Goal: Share content: Share content

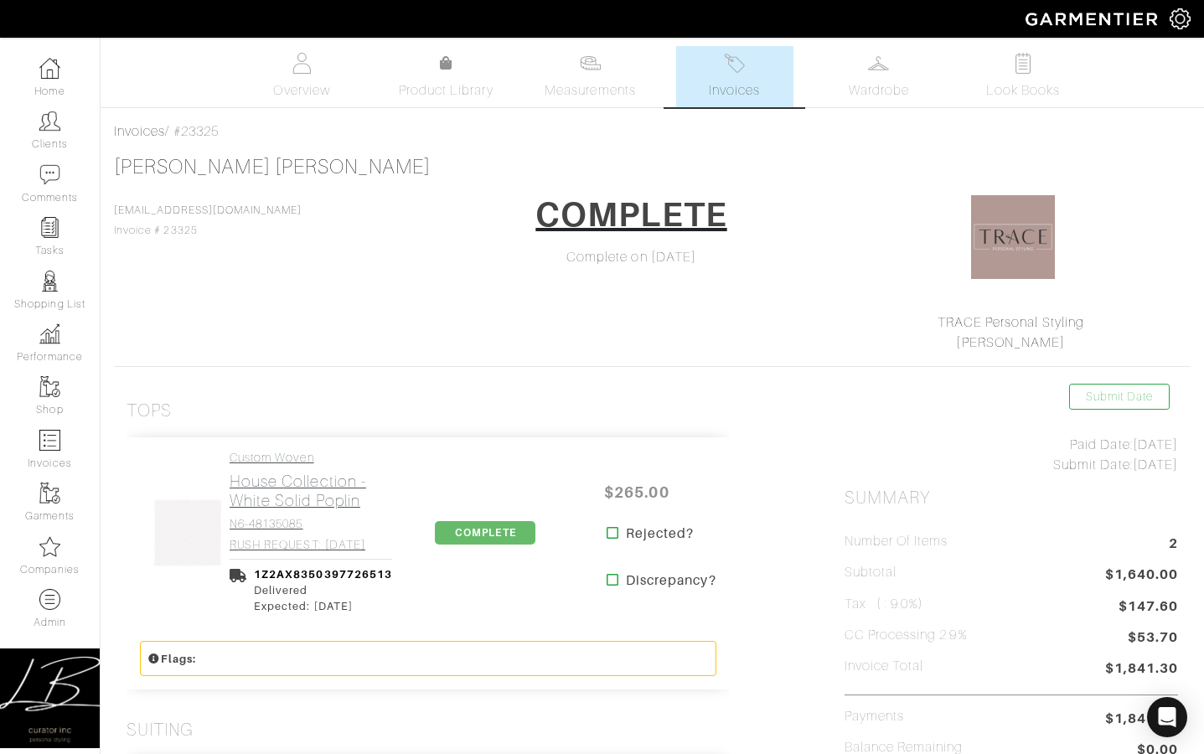
click at [298, 474] on h2 "House Collection - White Solid Poplin" at bounding box center [311, 491] width 163 height 39
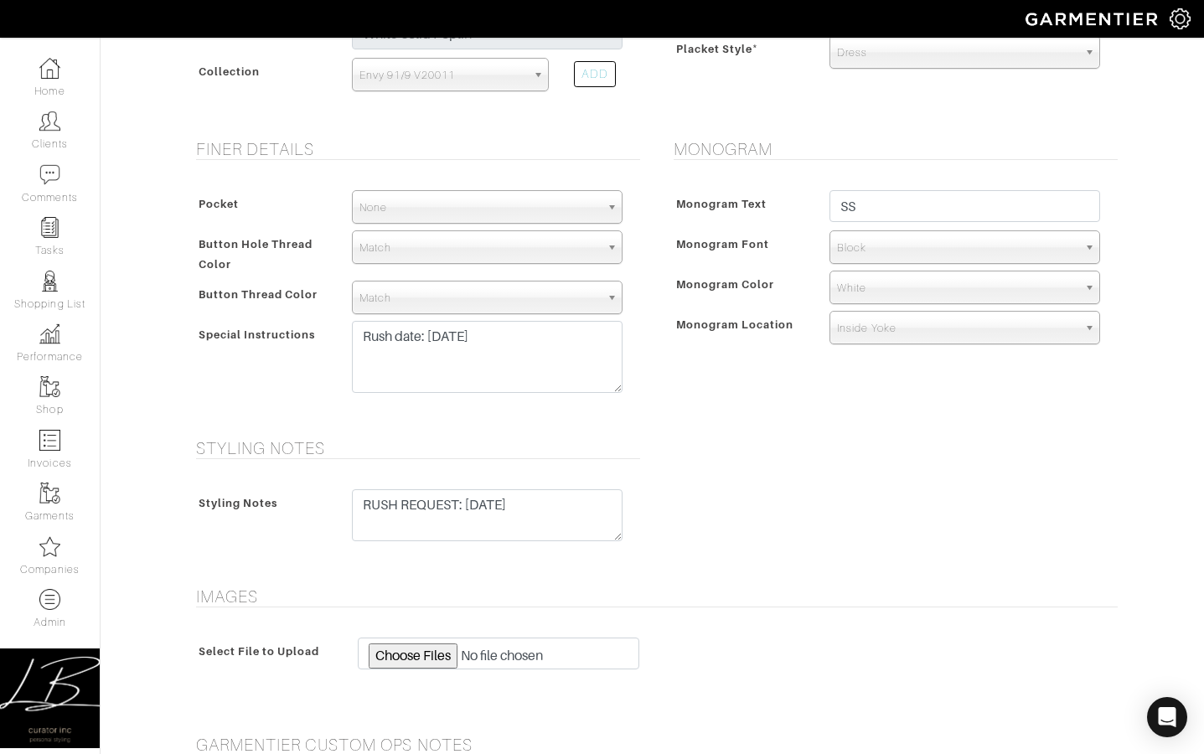
scroll to position [1135, 0]
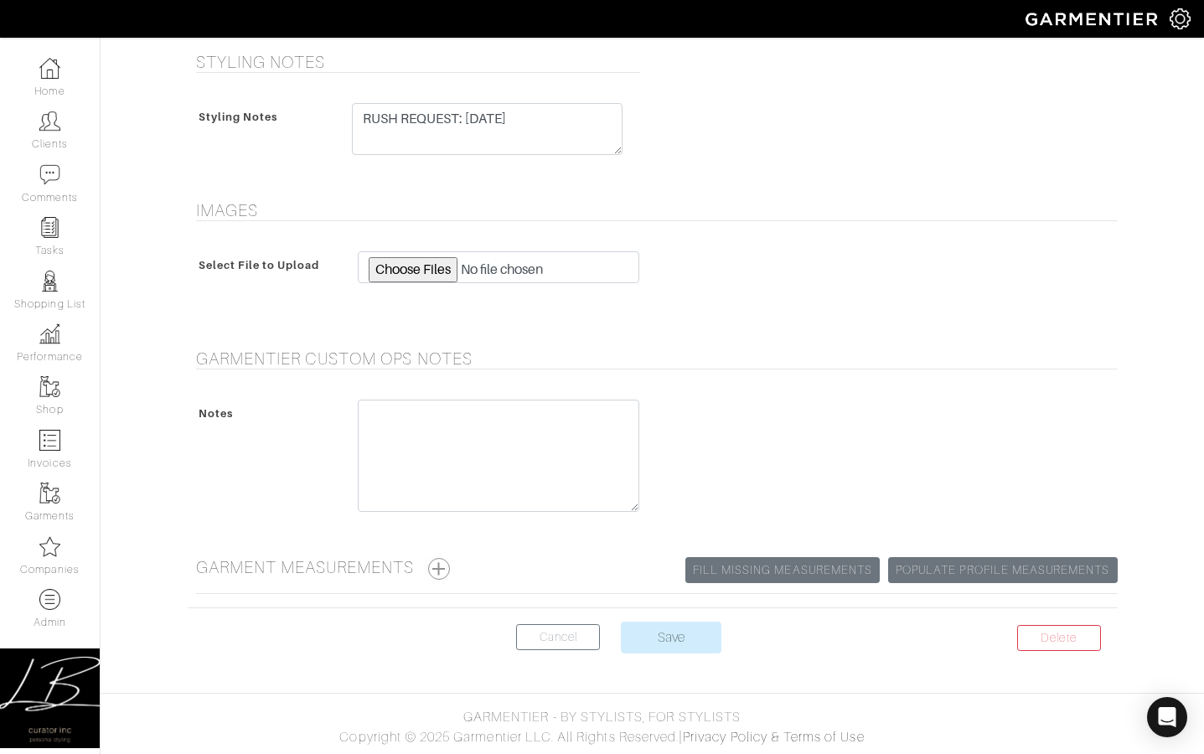
click at [439, 571] on button "button" at bounding box center [439, 569] width 22 height 22
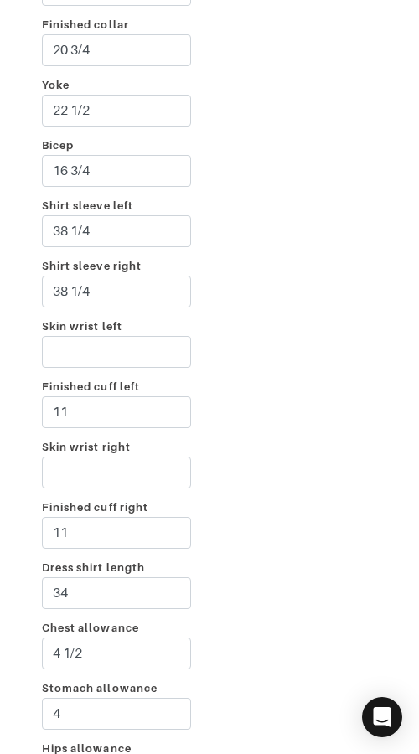
scroll to position [3346, 0]
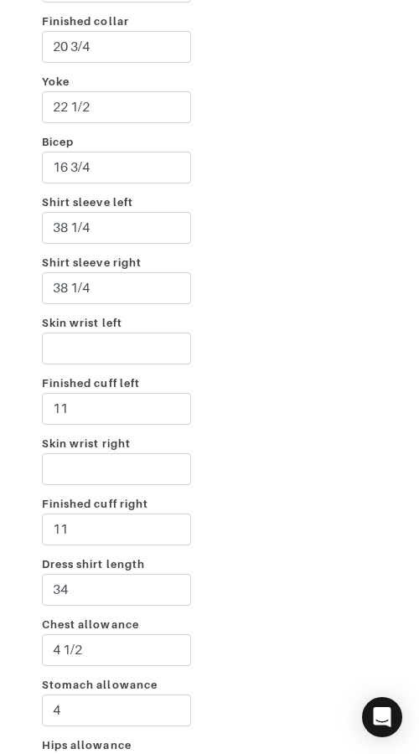
click at [403, 90] on div "Incline 3 Shoulder left 2 1/4 Shoulder right 2 1/2 Taped chest 52 1/2 Stomach 4…" at bounding box center [210, 192] width 394 height 1240
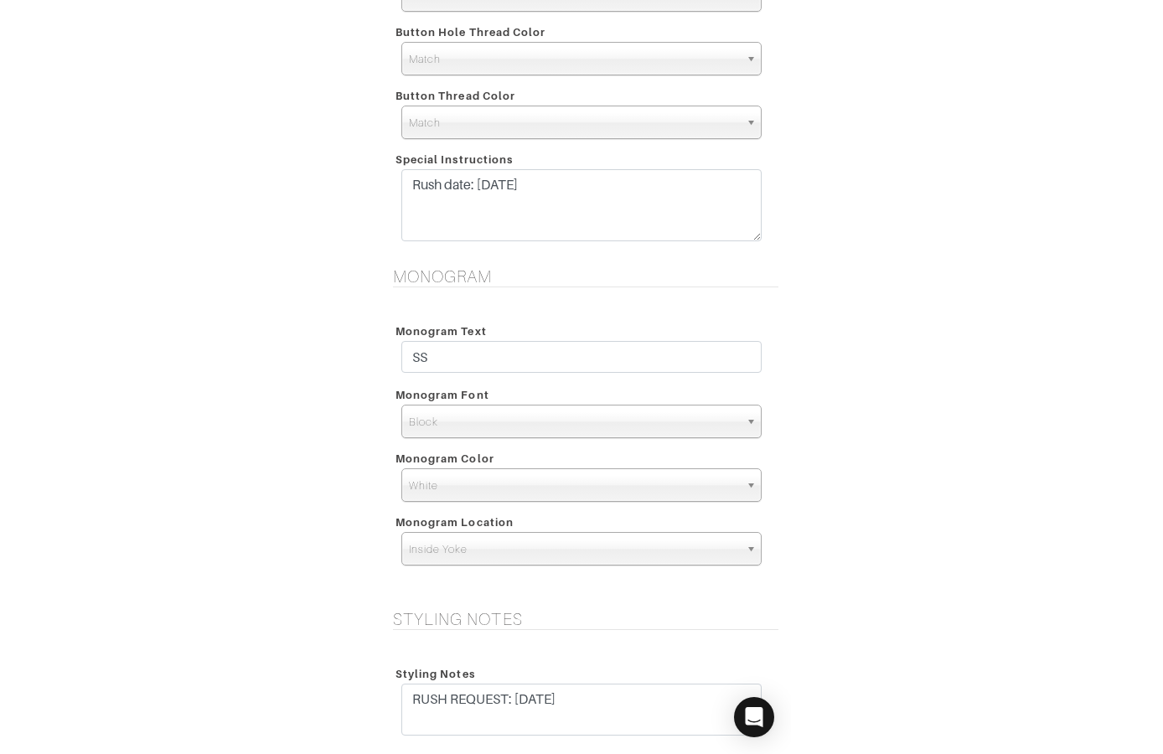
scroll to position [1605, 0]
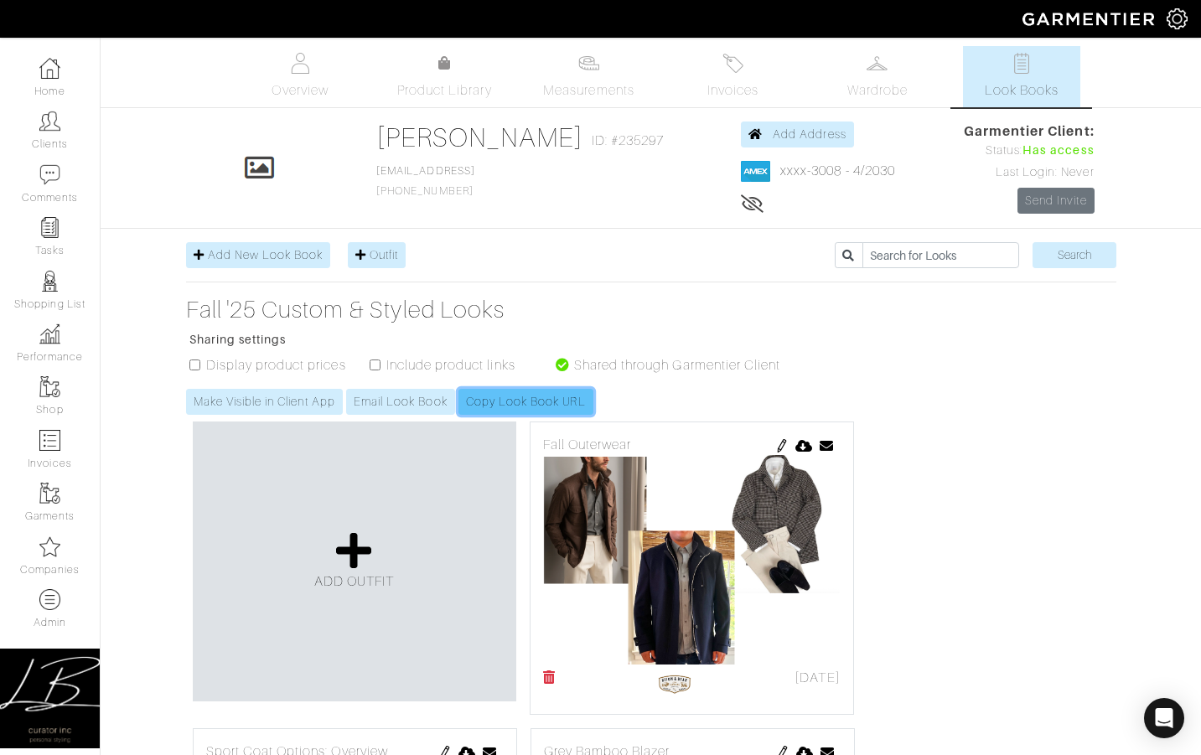
click at [523, 397] on link "Copy Look Book URL" at bounding box center [525, 402] width 135 height 26
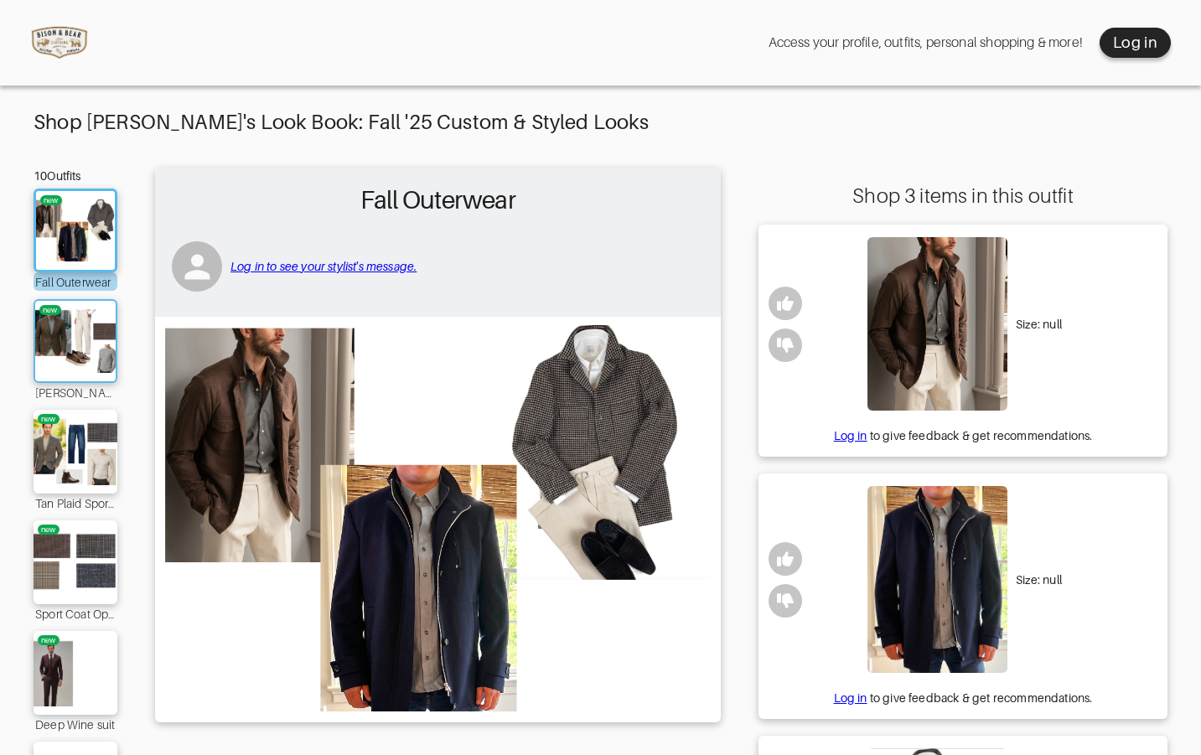
click at [90, 338] on img at bounding box center [75, 341] width 90 height 64
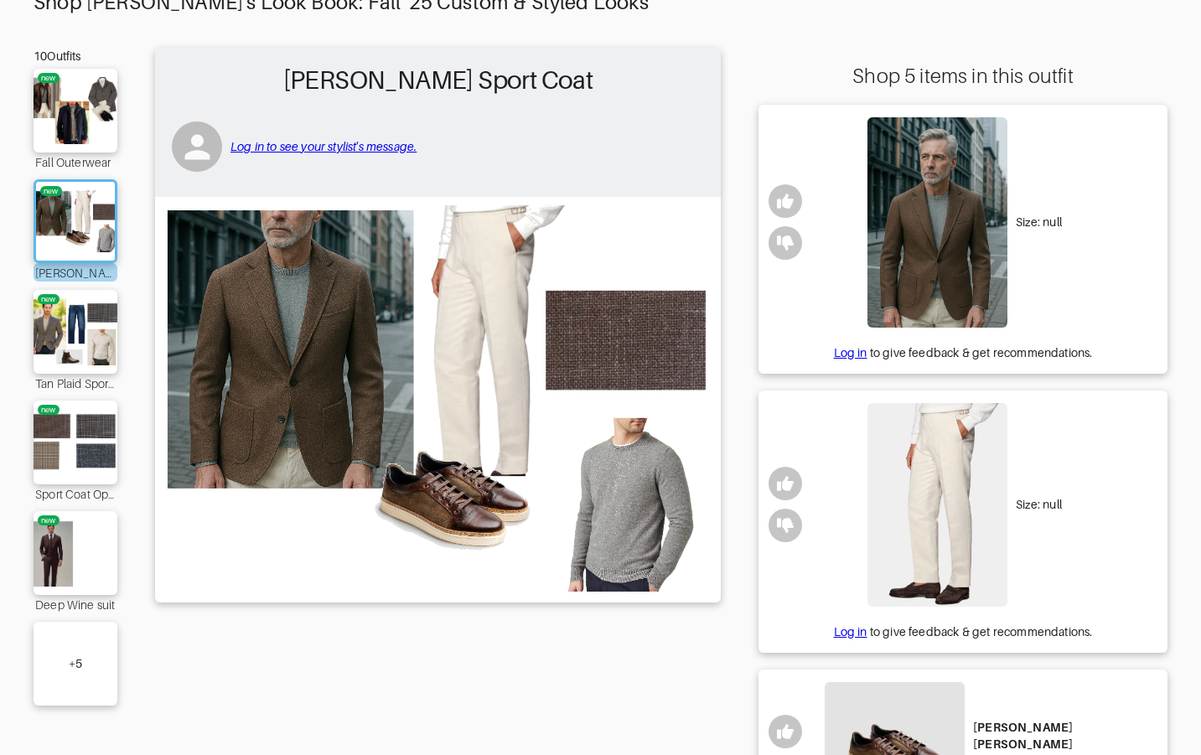
scroll to position [114, 0]
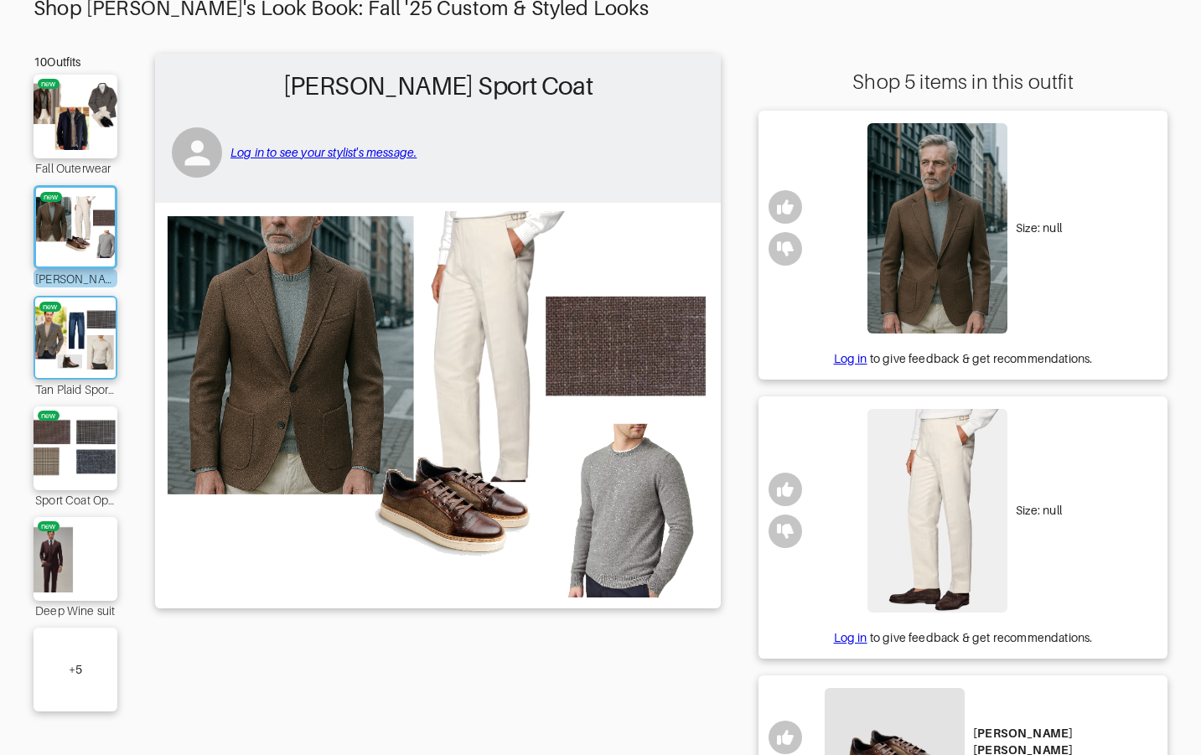
click at [61, 355] on img at bounding box center [75, 338] width 90 height 64
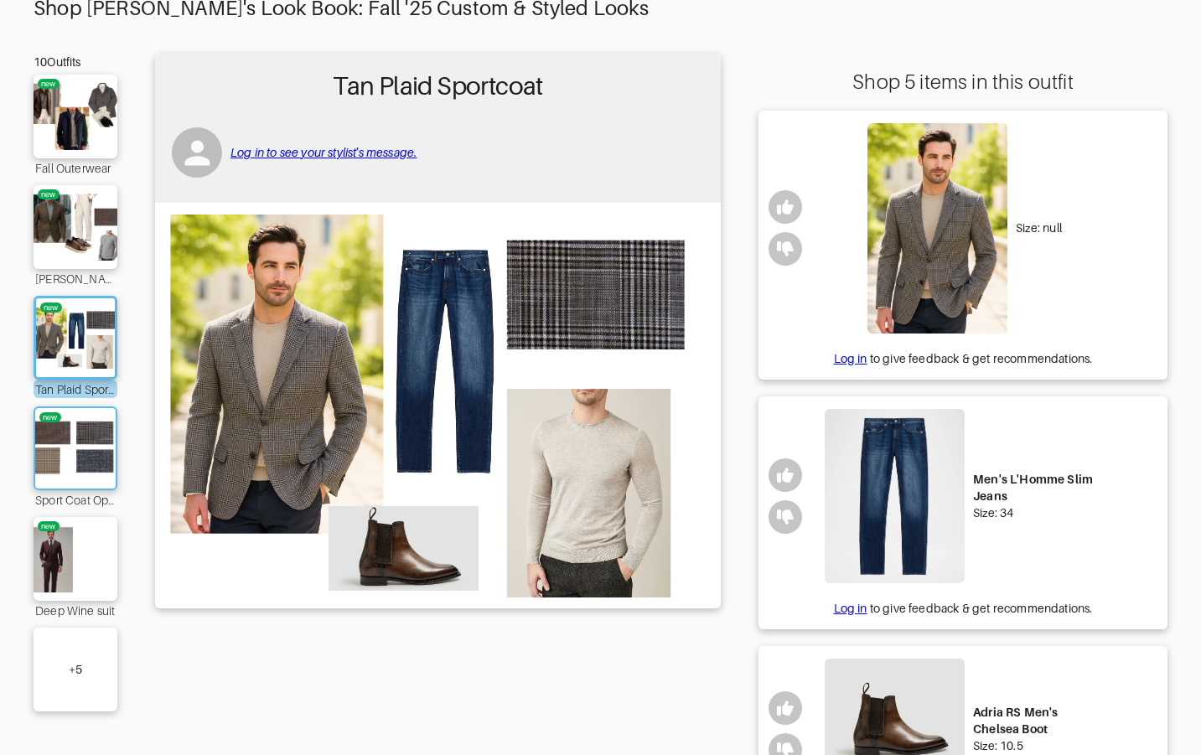
click at [79, 465] on img at bounding box center [75, 448] width 90 height 64
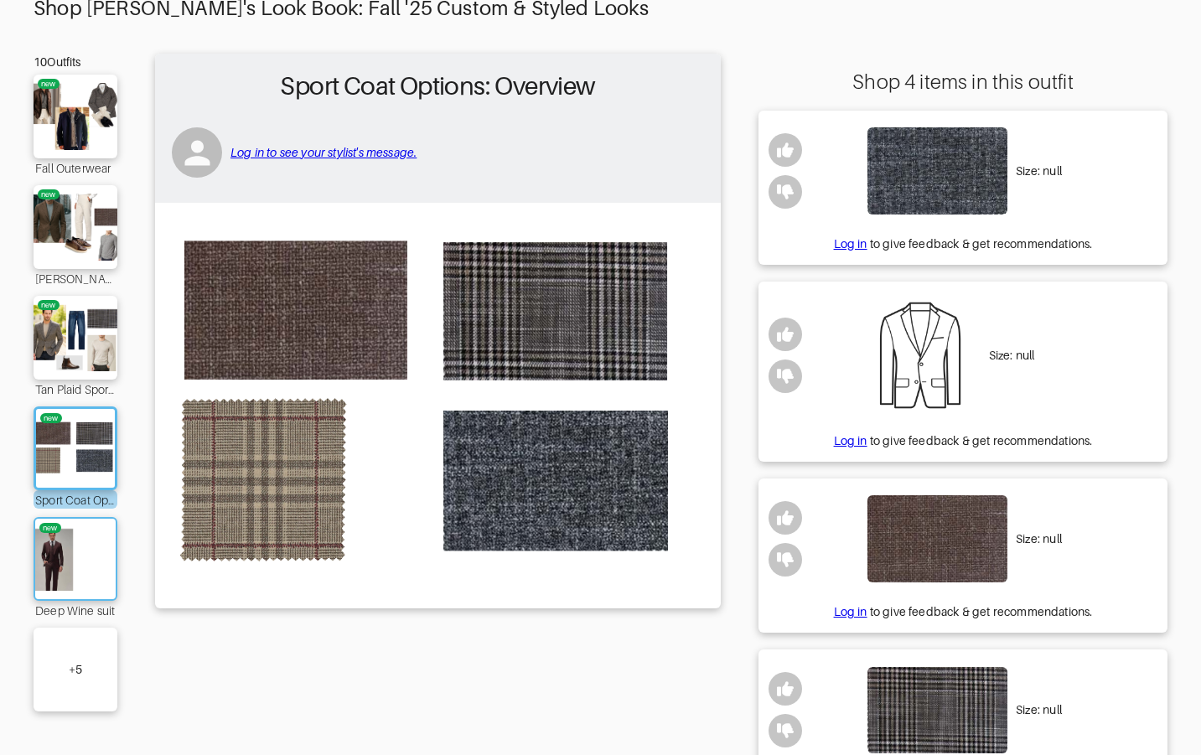
click at [77, 543] on img at bounding box center [75, 559] width 90 height 64
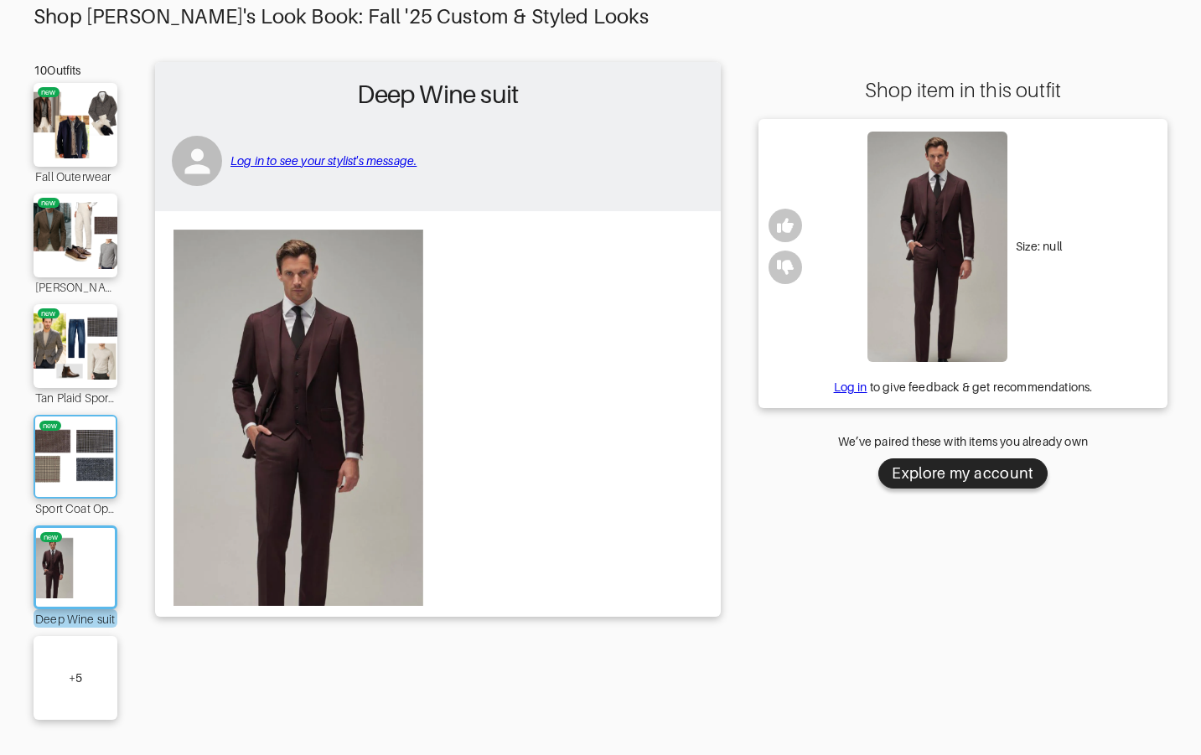
click at [88, 453] on img at bounding box center [75, 457] width 90 height 64
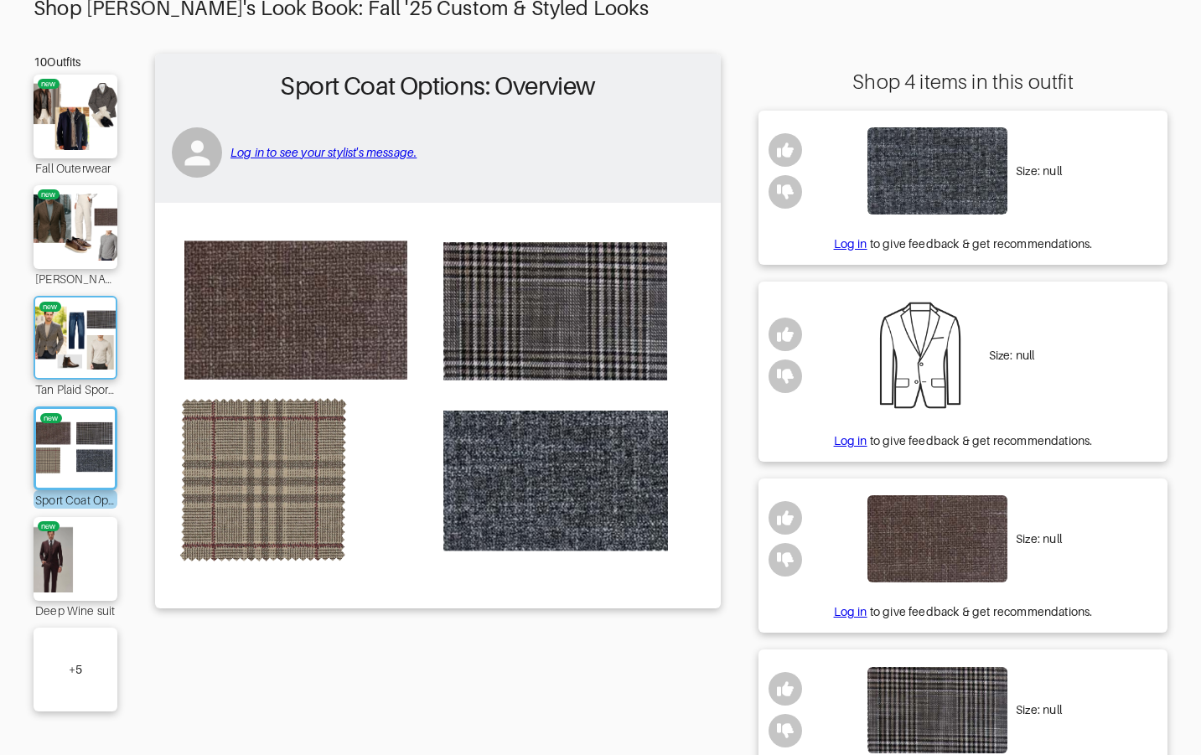
click at [99, 339] on img at bounding box center [75, 338] width 90 height 64
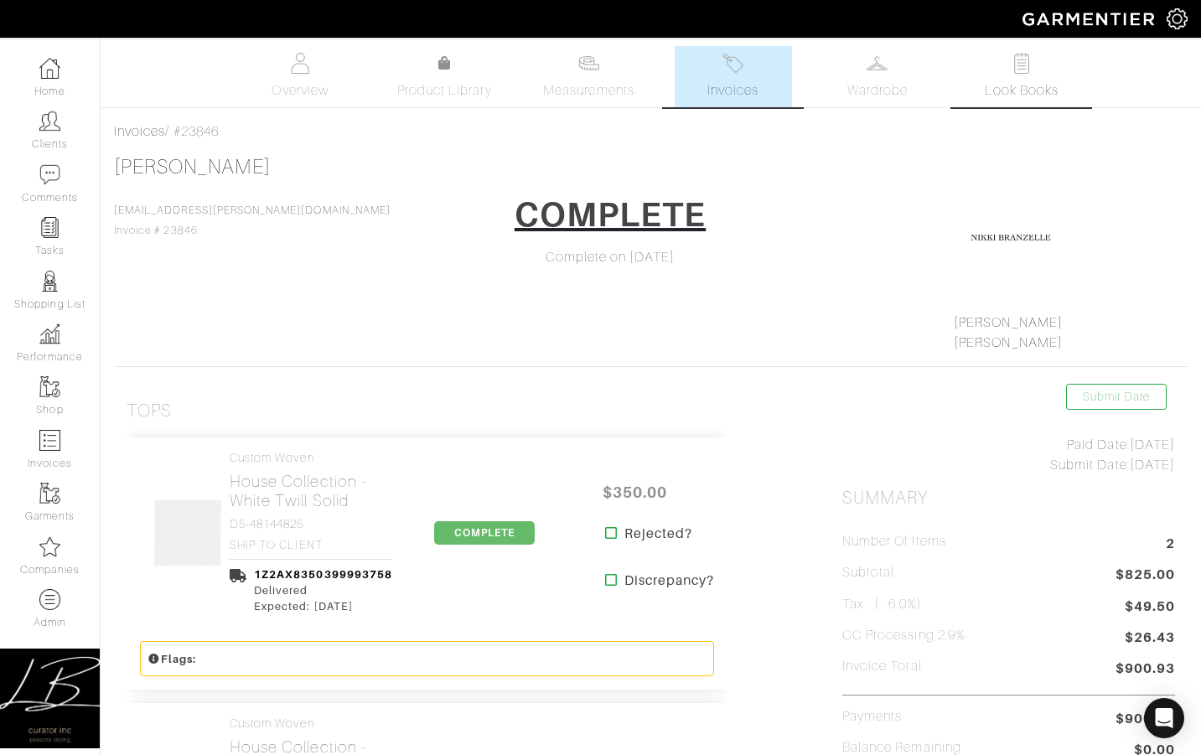
click at [1022, 68] on img at bounding box center [1020, 63] width 21 height 21
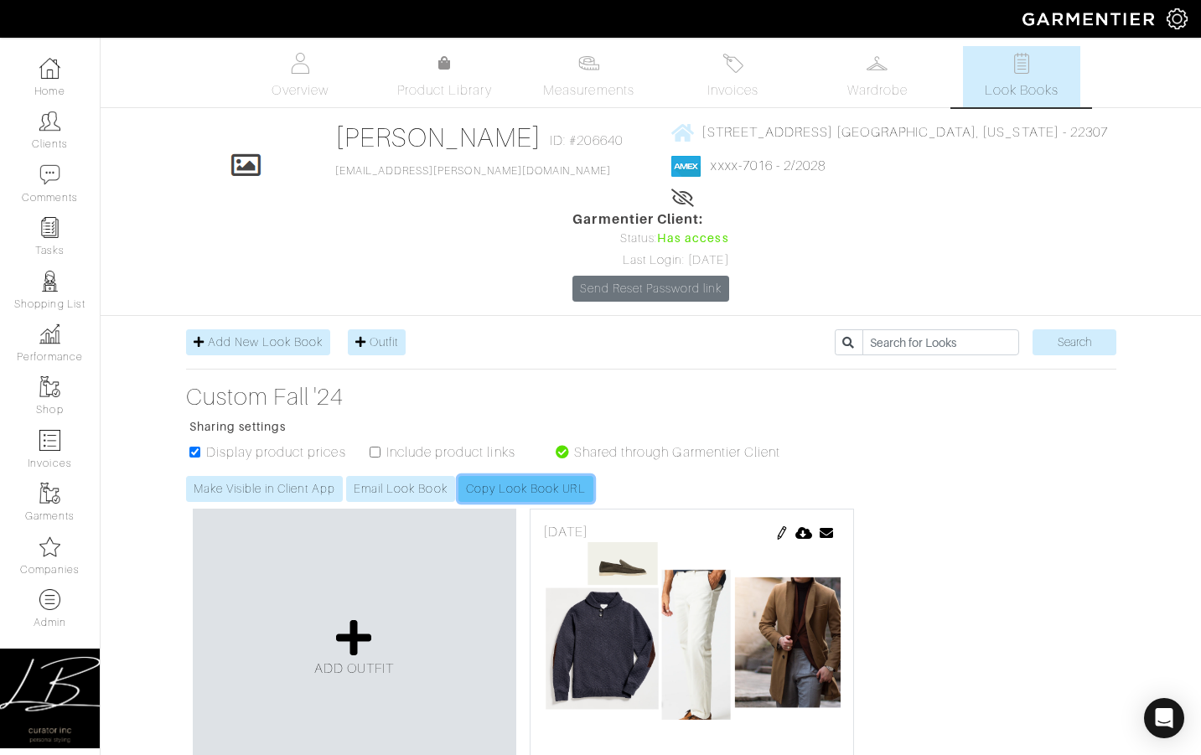
click at [521, 476] on link "Copy Look Book URL" at bounding box center [525, 489] width 135 height 26
click at [758, 199] on div "Lifetime spend: $59,709.40" at bounding box center [889, 199] width 437 height 20
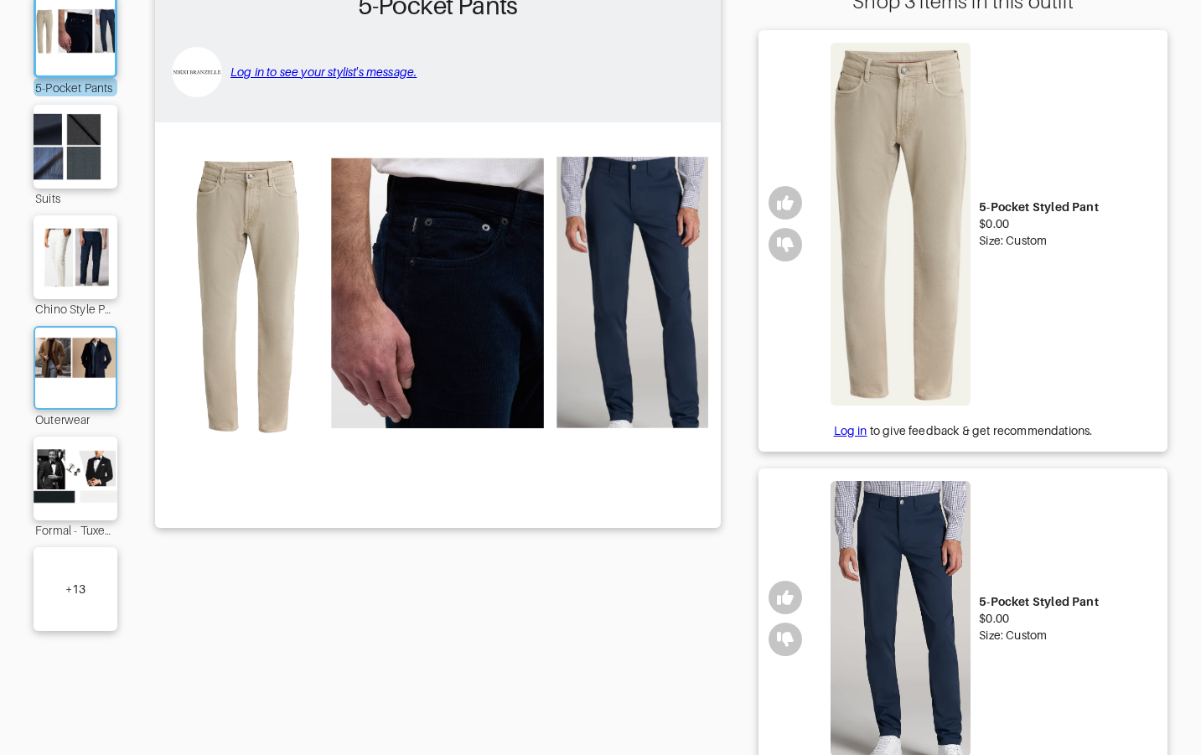
click at [80, 349] on img at bounding box center [75, 368] width 90 height 64
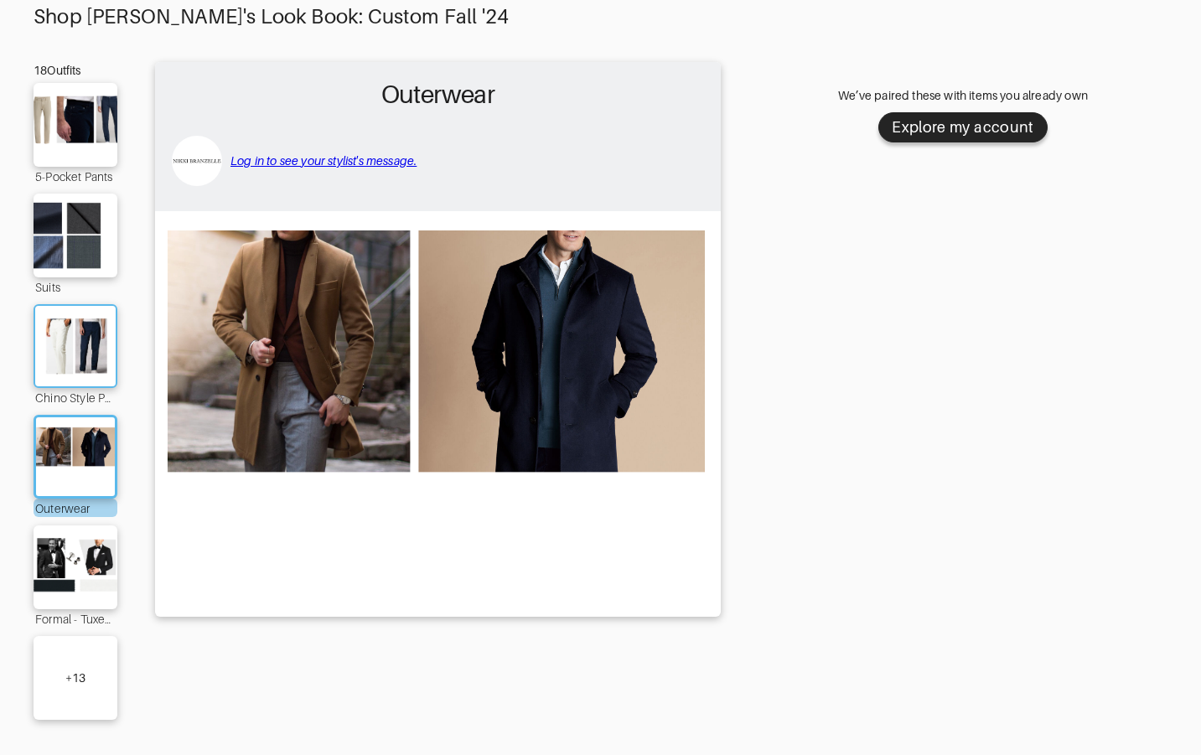
click at [106, 342] on img at bounding box center [75, 346] width 90 height 64
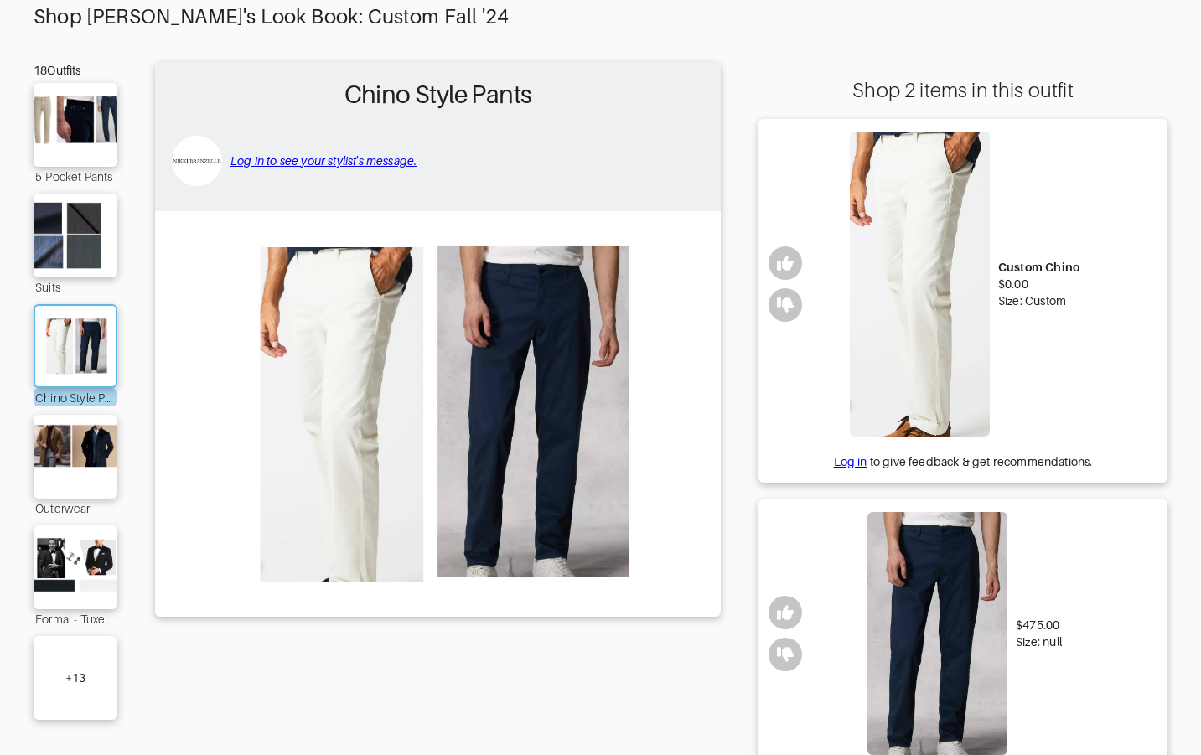
scroll to position [192, 0]
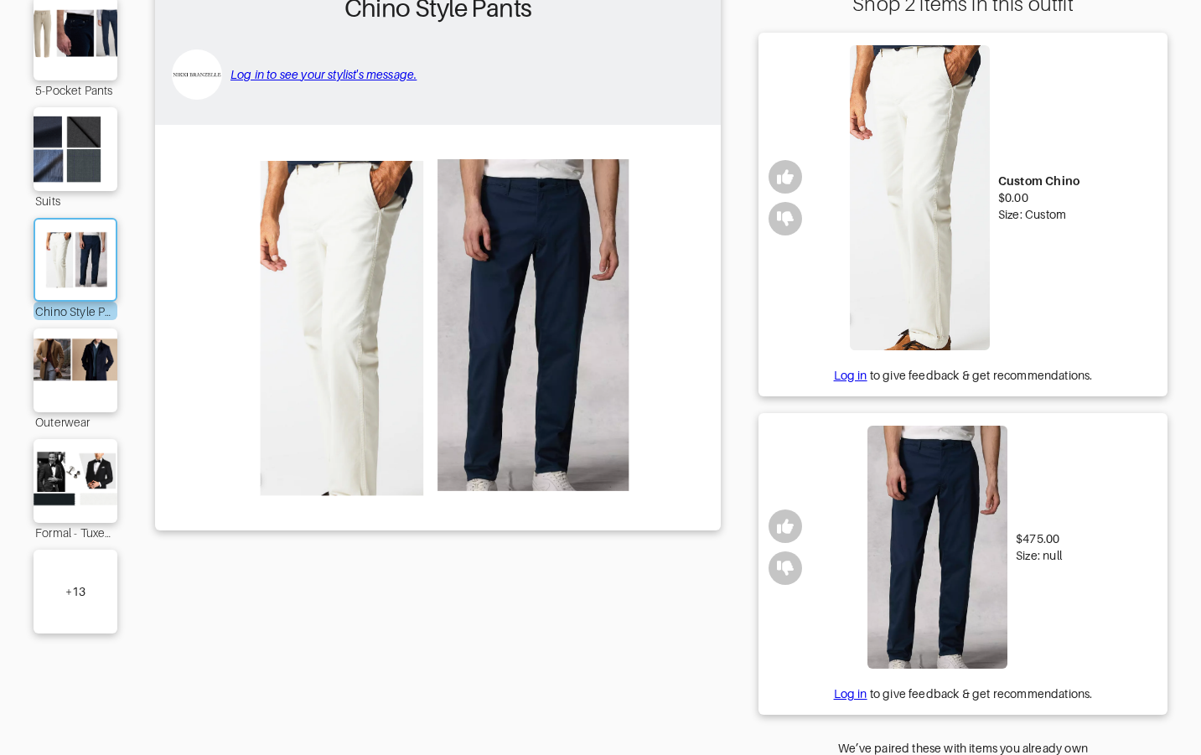
click at [72, 248] on img at bounding box center [75, 260] width 90 height 64
click at [44, 460] on img at bounding box center [75, 481] width 90 height 64
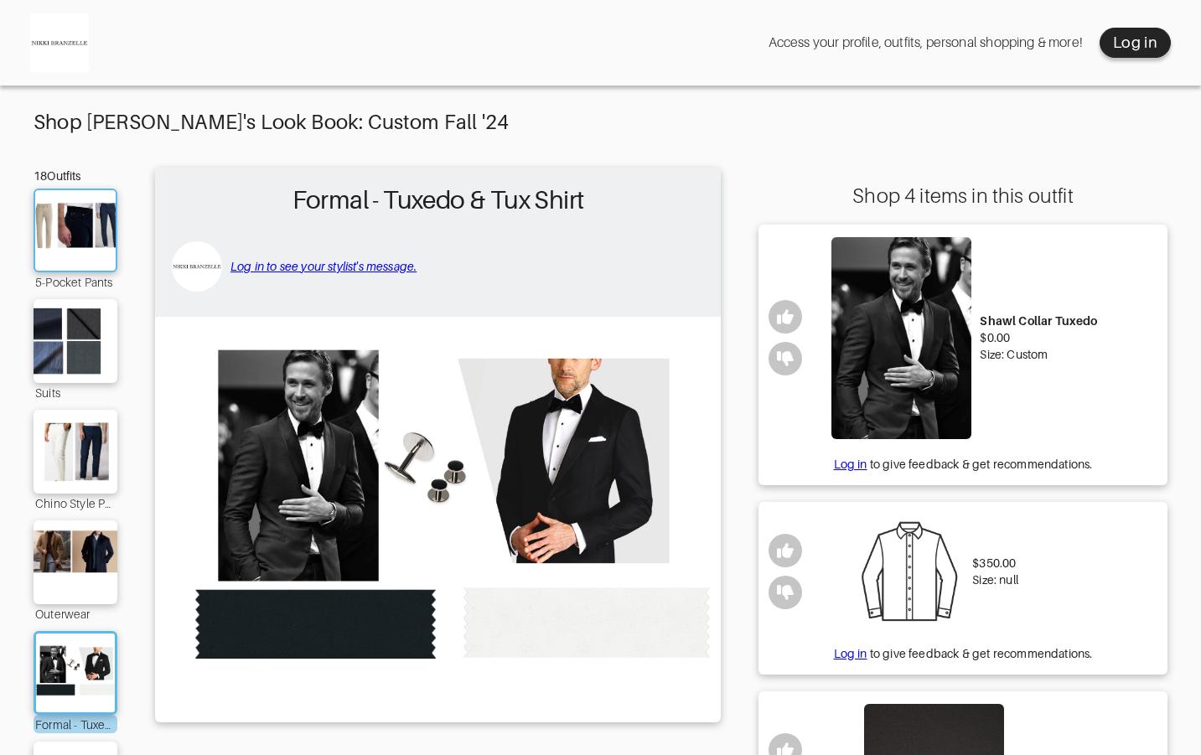
click at [89, 208] on img at bounding box center [75, 231] width 90 height 64
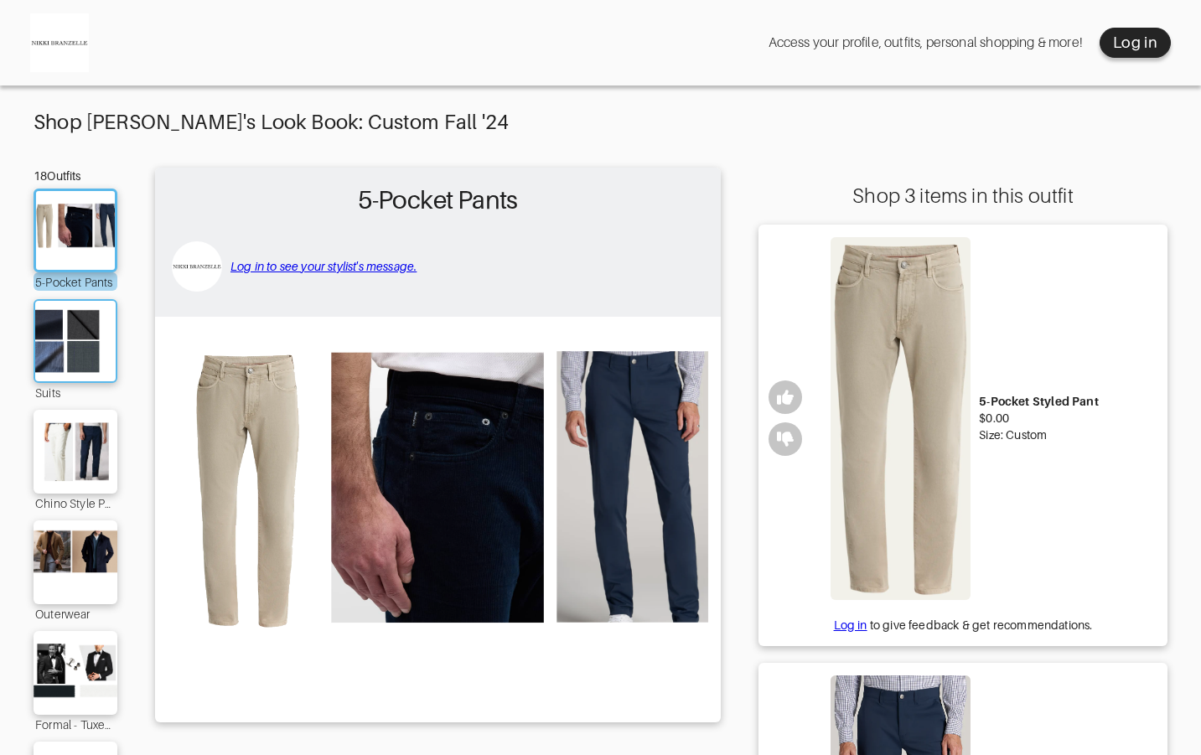
click at [70, 336] on img at bounding box center [75, 341] width 90 height 64
